Goal: Information Seeking & Learning: Learn about a topic

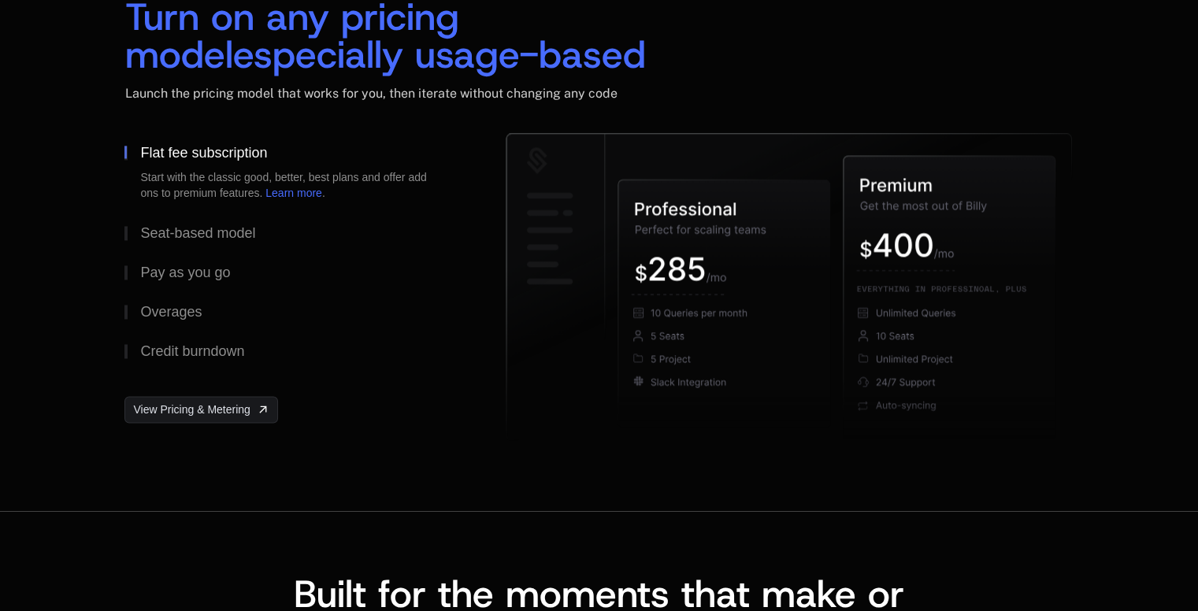
scroll to position [2442, 0]
click at [259, 239] on button "Seat-based model" at bounding box center [289, 233] width 331 height 39
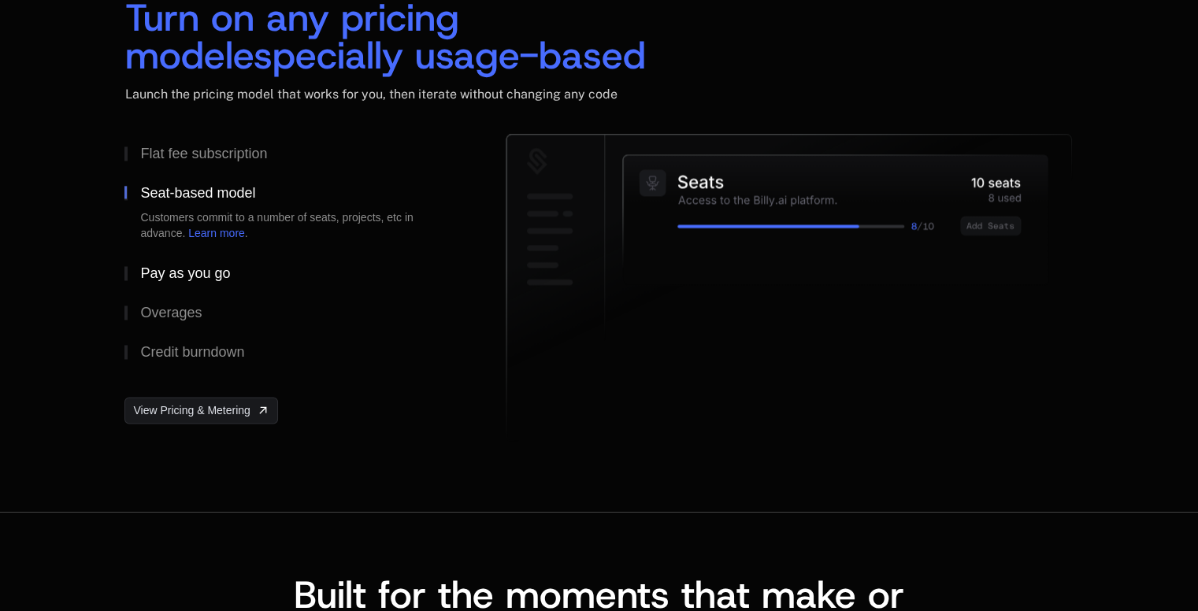
click at [213, 278] on div "Pay as you go" at bounding box center [185, 273] width 90 height 14
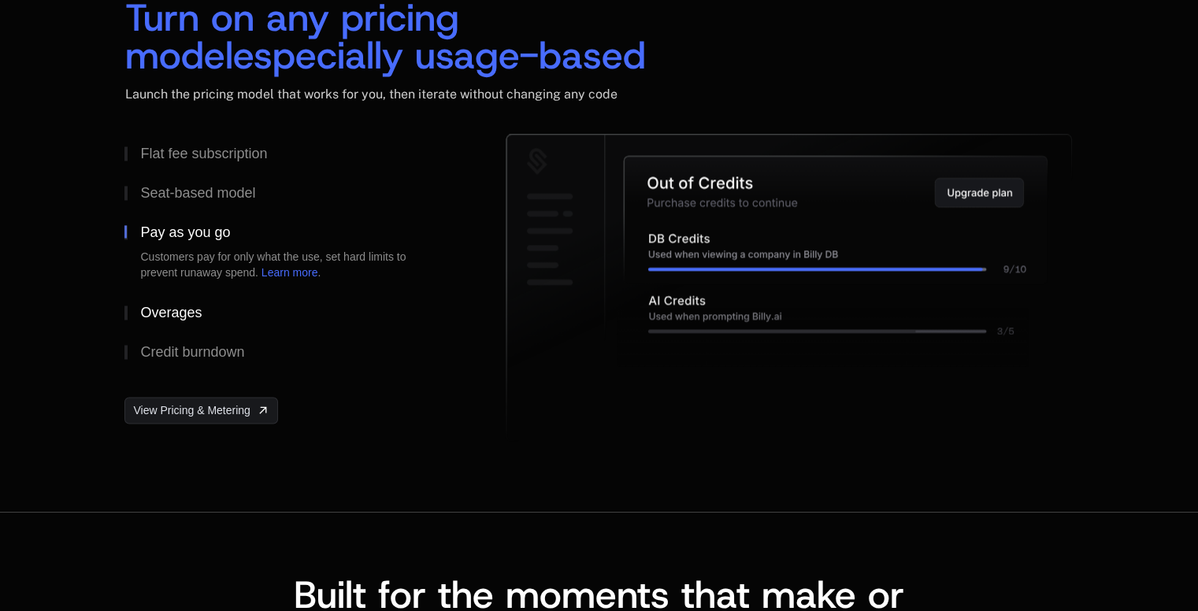
click at [191, 307] on div "Overages" at bounding box center [170, 313] width 61 height 14
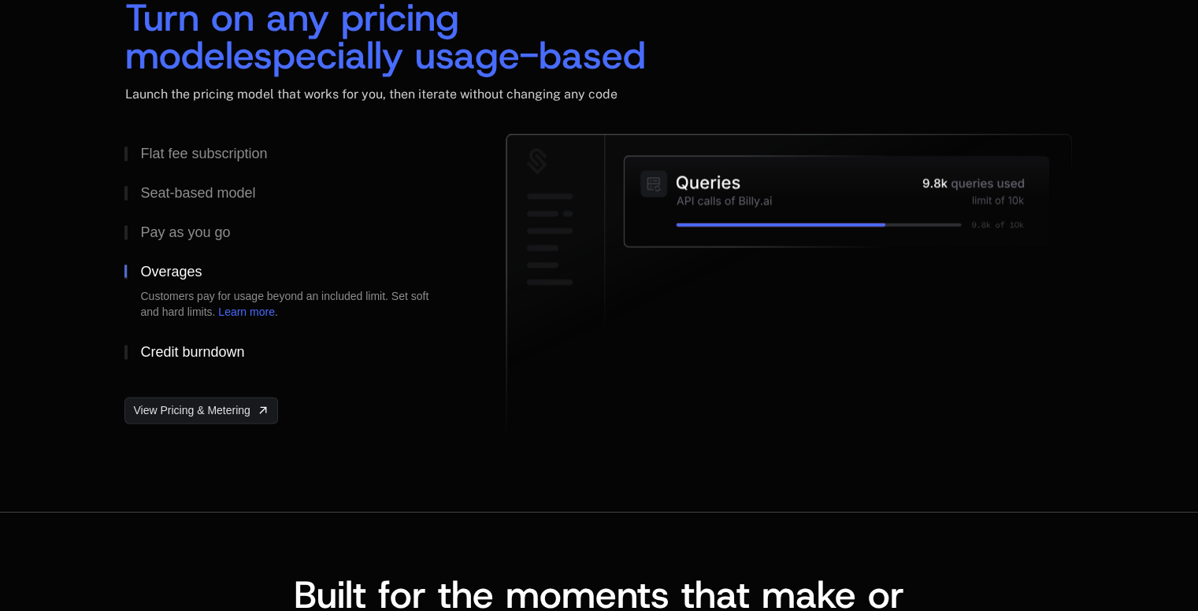
click at [173, 341] on button "Credit burndown" at bounding box center [289, 352] width 331 height 39
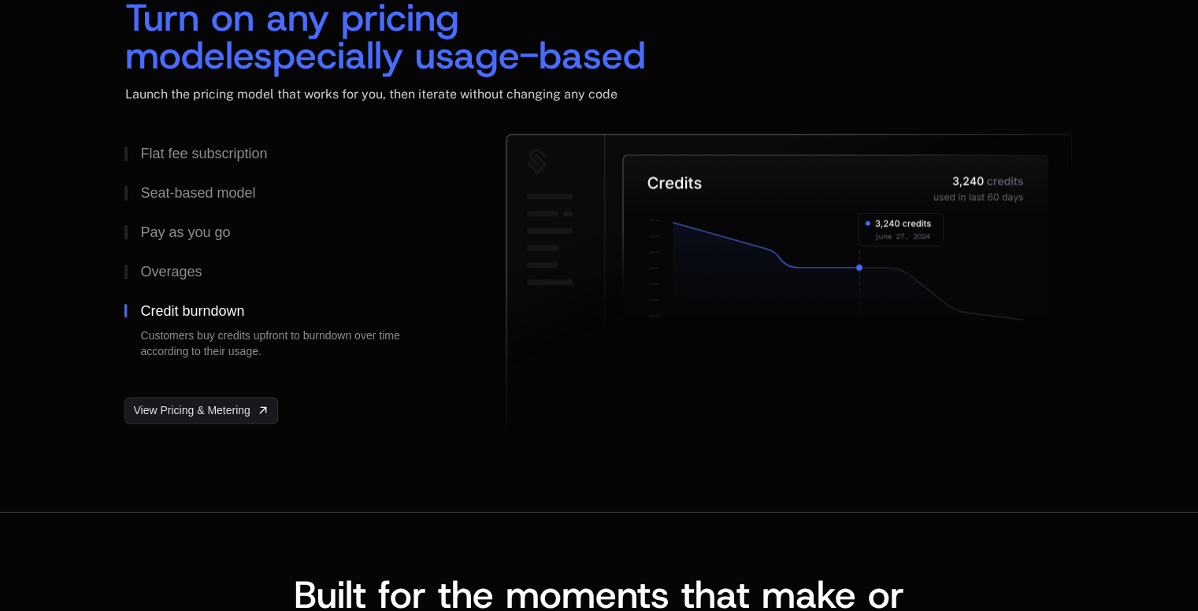
scroll to position [2442, 0]
click at [181, 164] on button "Flat fee subscription" at bounding box center [289, 153] width 331 height 39
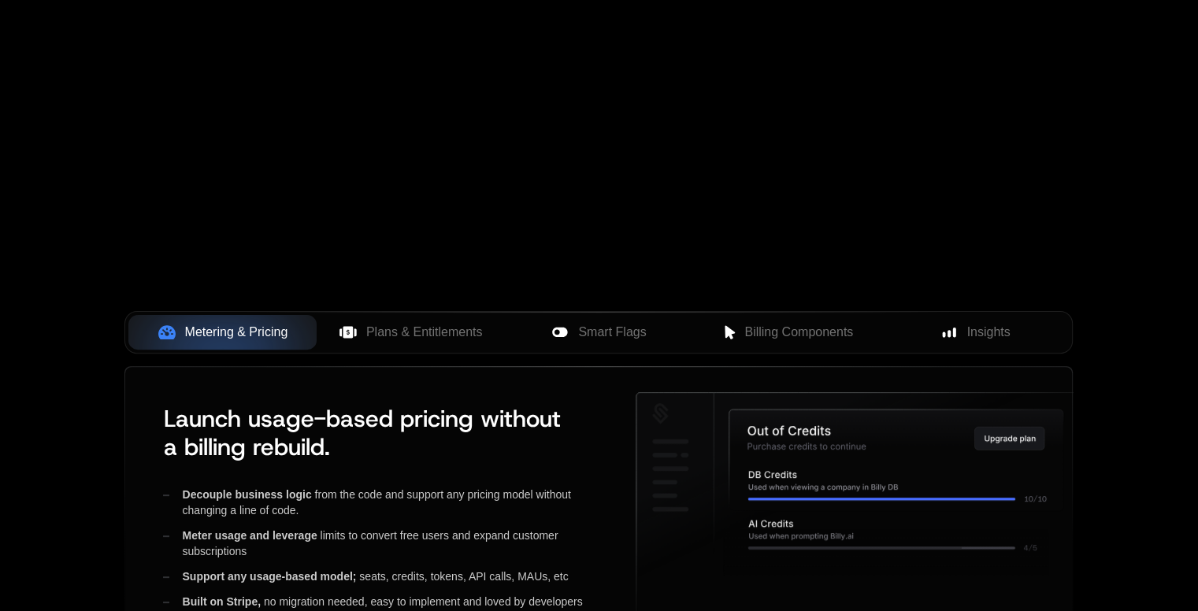
scroll to position [0, 0]
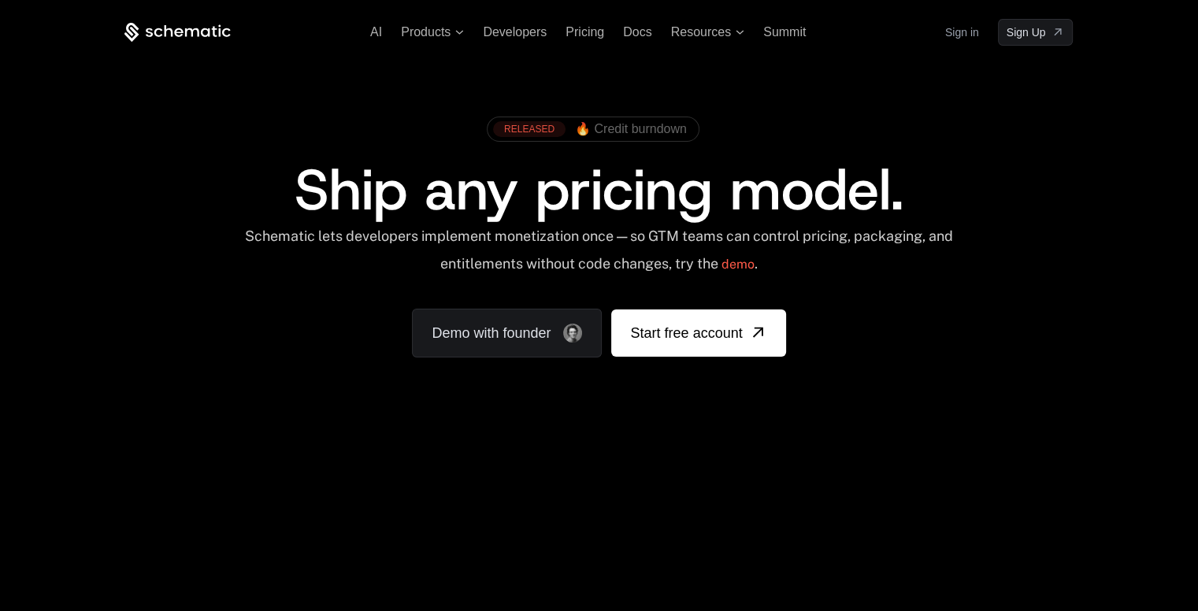
click at [670, 128] on span "🔥 Credit burndown" at bounding box center [631, 129] width 112 height 14
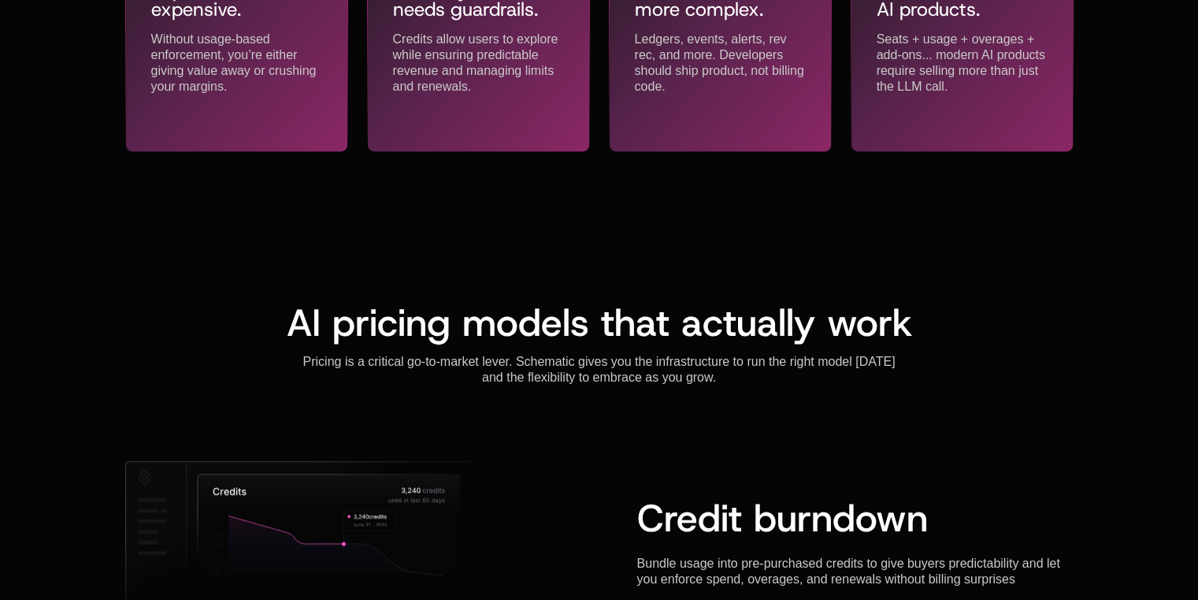
scroll to position [0, 12]
